Goal: Information Seeking & Learning: Learn about a topic

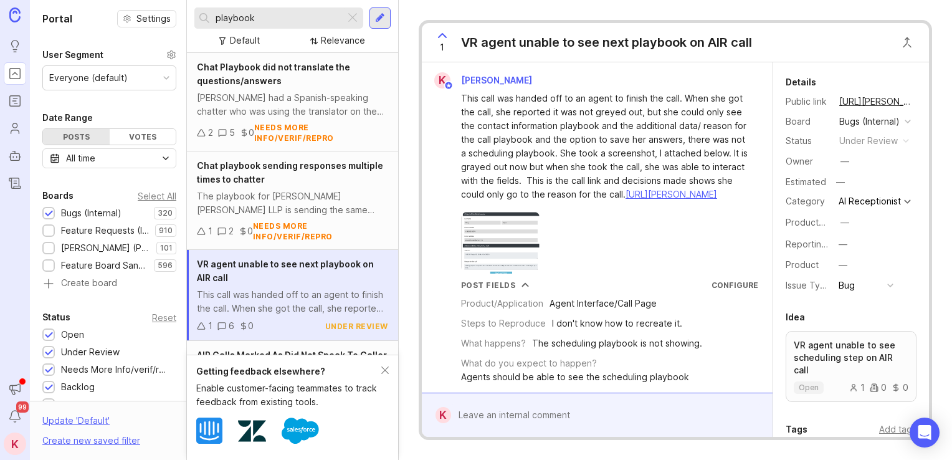
scroll to position [381, 0]
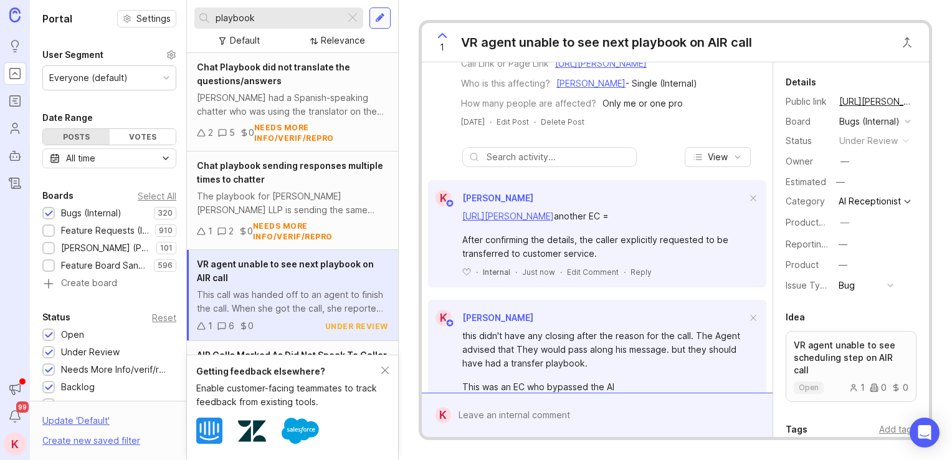
click at [382, 14] on div at bounding box center [380, 17] width 10 height 11
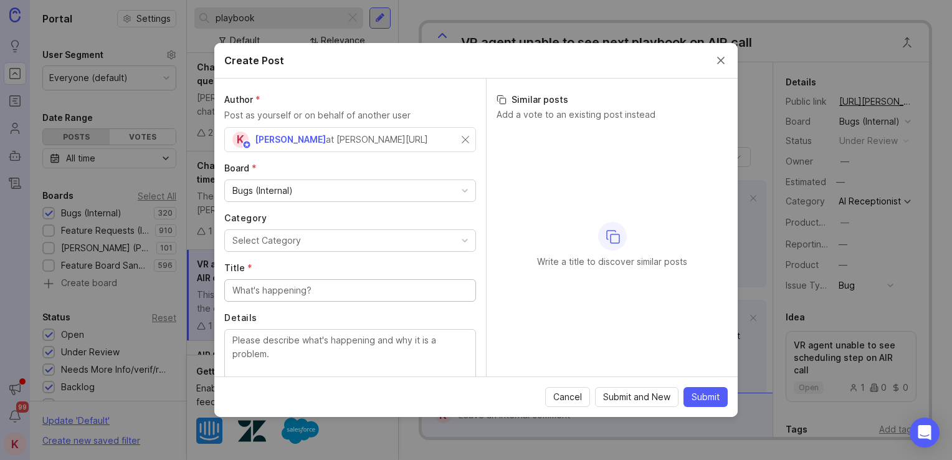
click at [322, 236] on button "Select Category" at bounding box center [350, 240] width 252 height 22
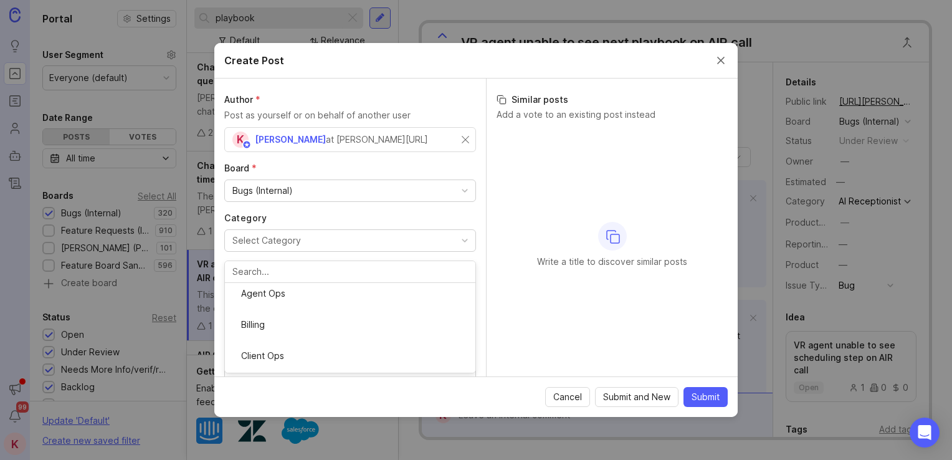
click at [318, 191] on div "Bugs (Internal)" at bounding box center [350, 190] width 251 height 21
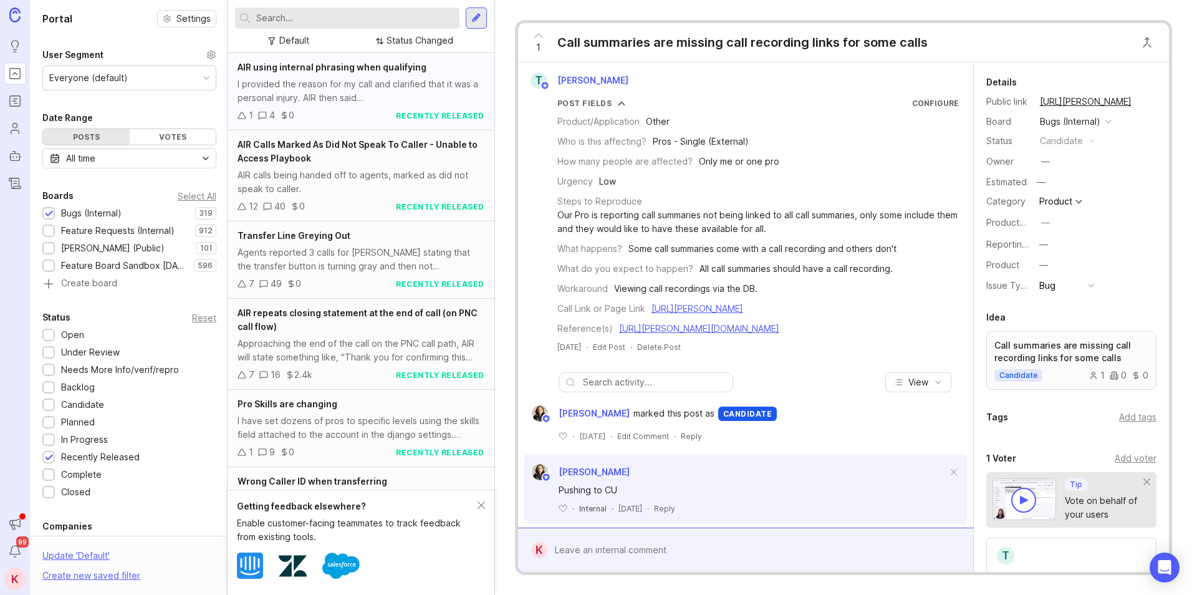
click at [343, 80] on div "I provided the reason for my call and clarified that it was a personal injury. …" at bounding box center [360, 90] width 247 height 27
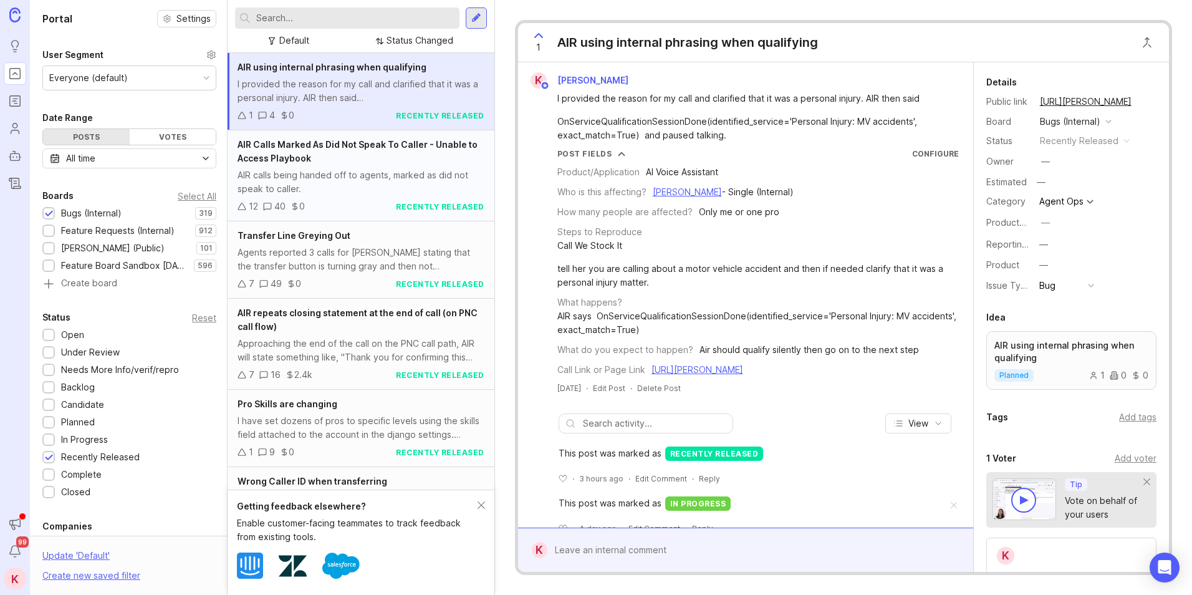
click at [392, 165] on div "AIR Calls Marked As Did Not Speak To Caller - Unable to Access Playbook" at bounding box center [360, 151] width 247 height 27
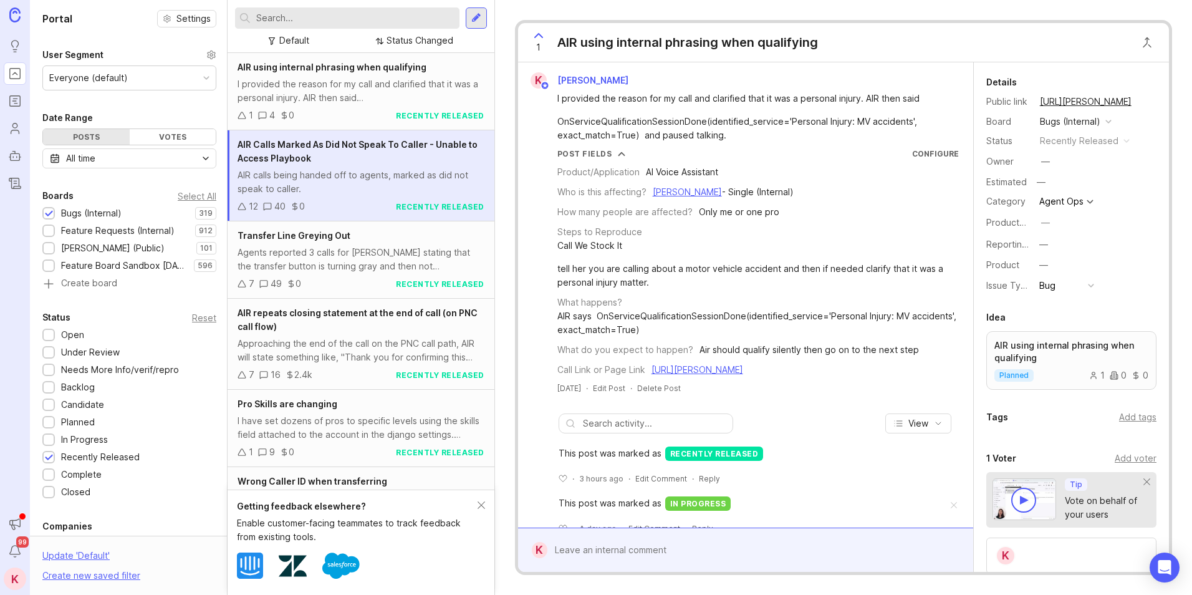
click at [432, 170] on div "AIR calls being handed off to agents, marked as did not speak to caller." at bounding box center [360, 181] width 247 height 27
click at [376, 158] on div "AIR Calls Marked As Did Not Speak To Caller - Unable to Access Playbook" at bounding box center [360, 151] width 247 height 27
